Goal: Information Seeking & Learning: Learn about a topic

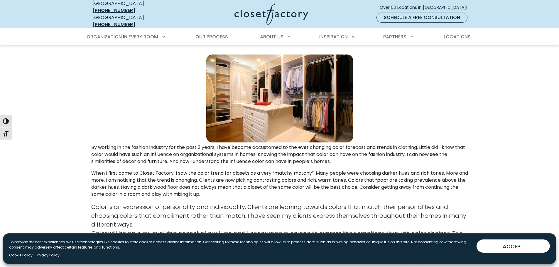
scroll to position [117, 0]
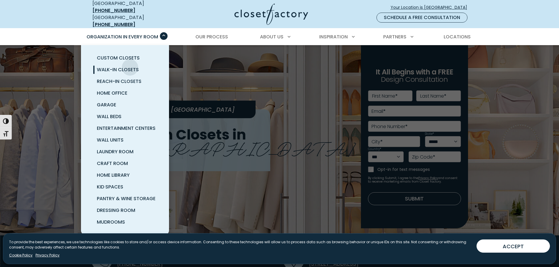
click at [130, 66] on span "Walk-In Closets" at bounding box center [118, 69] width 42 height 7
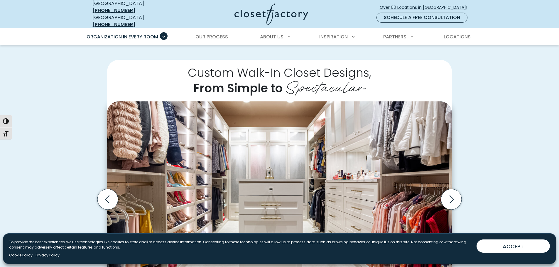
scroll to position [176, 0]
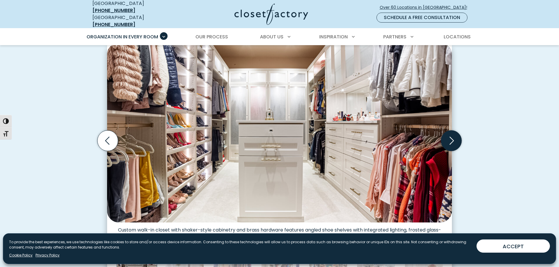
click at [450, 139] on icon "Next slide" at bounding box center [452, 141] width 4 height 8
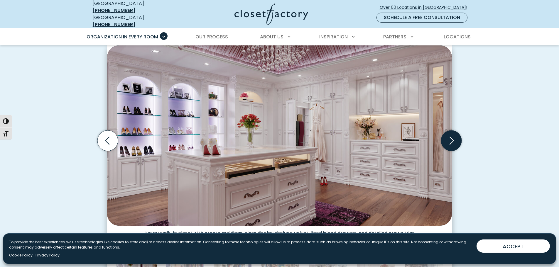
click at [450, 139] on icon "Next slide" at bounding box center [452, 141] width 4 height 8
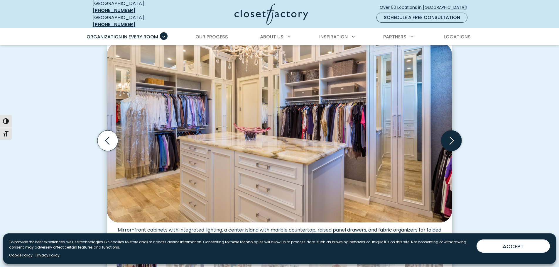
click at [450, 139] on icon "Next slide" at bounding box center [452, 141] width 4 height 8
